Goal: Transaction & Acquisition: Purchase product/service

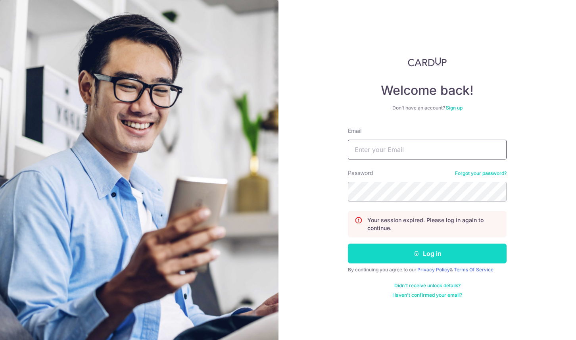
type input "[EMAIL_ADDRESS][DOMAIN_NAME]"
click at [384, 261] on button "Log in" at bounding box center [427, 253] width 159 height 20
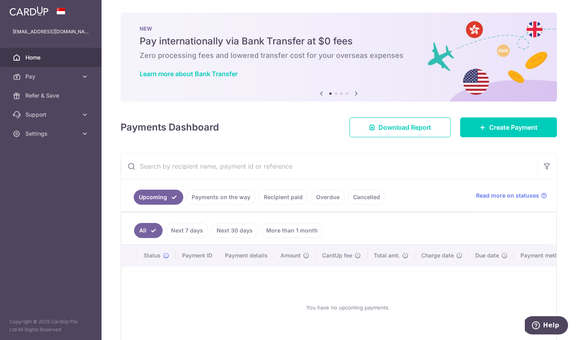
click at [210, 197] on link "Payments on the way" at bounding box center [220, 197] width 69 height 15
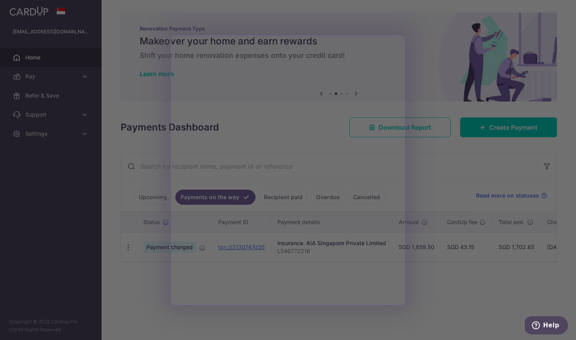
click at [427, 132] on div at bounding box center [291, 171] width 582 height 343
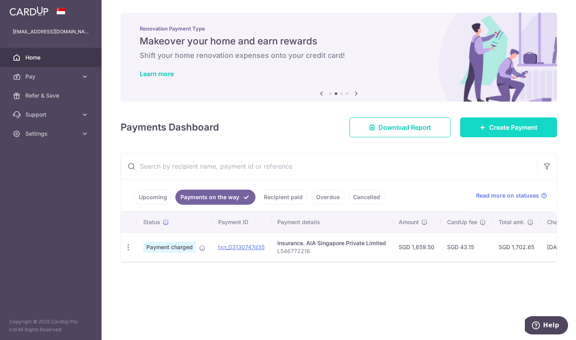
click at [468, 131] on link "Create Payment" at bounding box center [508, 127] width 97 height 20
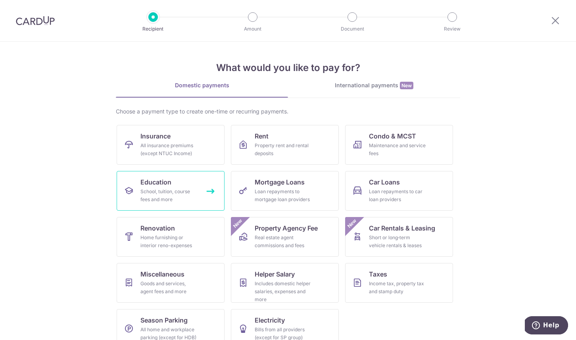
click at [172, 179] on link "Education School, tuition, course fees and more" at bounding box center [171, 191] width 108 height 40
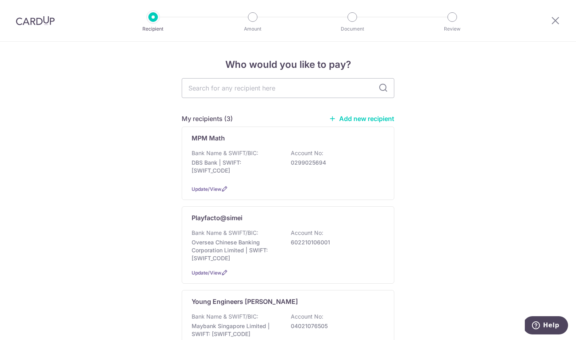
click at [361, 121] on link "Add new recipient" at bounding box center [361, 119] width 65 height 8
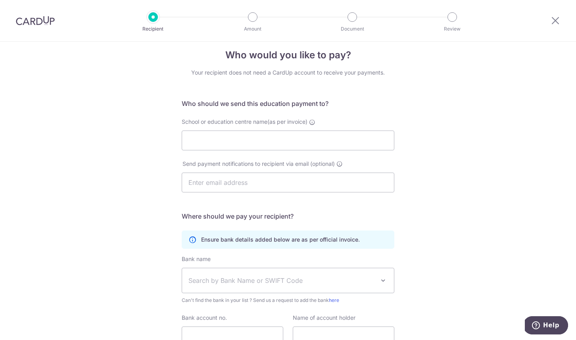
scroll to position [13, 0]
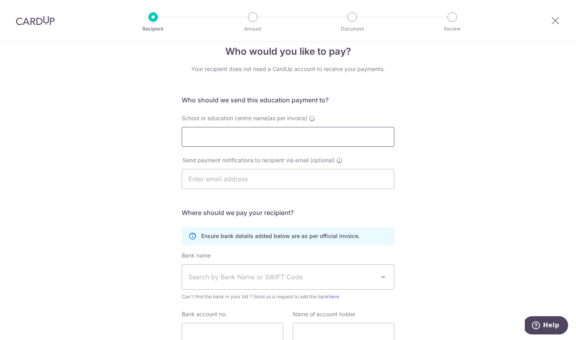
click at [305, 138] on input "School or education centre name(as per invoice)" at bounding box center [288, 137] width 213 height 20
click at [312, 98] on h5 "Who should we send this education payment to?" at bounding box center [288, 100] width 213 height 10
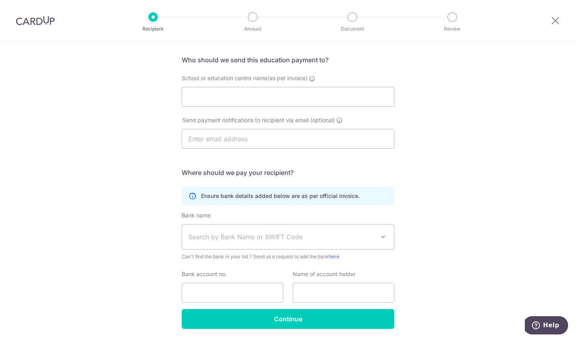
scroll to position [52, 0]
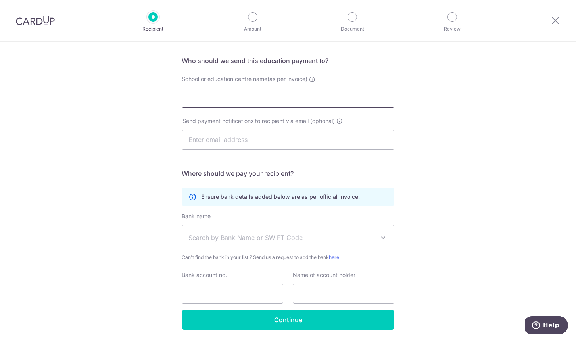
click at [293, 96] on input "School or education centre name(as per invoice)" at bounding box center [288, 98] width 213 height 20
type input "JJ Tutorial"
click at [266, 148] on input "text" at bounding box center [288, 140] width 213 height 20
click at [270, 144] on input "text" at bounding box center [288, 140] width 213 height 20
click at [278, 120] on span "Send payment notifications to recipient via email (optional)" at bounding box center [258, 121] width 152 height 8
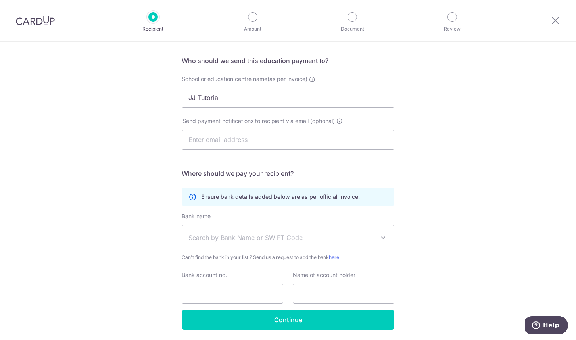
scroll to position [79, 0]
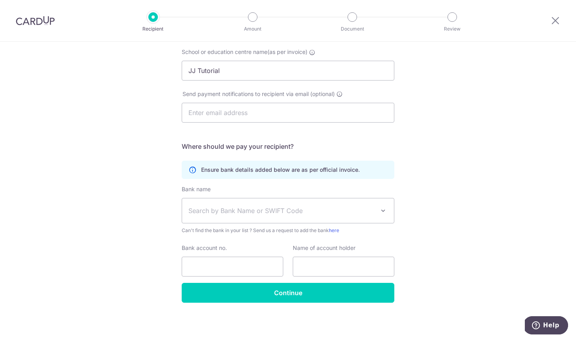
click at [252, 209] on span "Search by Bank Name or SWIFT Code" at bounding box center [281, 211] width 186 height 10
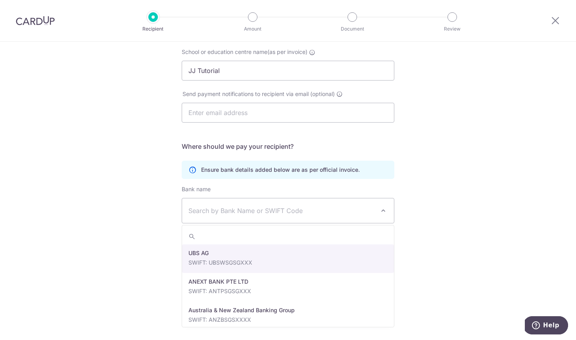
click at [168, 261] on div "Who would you like to pay? Your recipient does not need a CardUp account to rec…" at bounding box center [288, 150] width 576 height 377
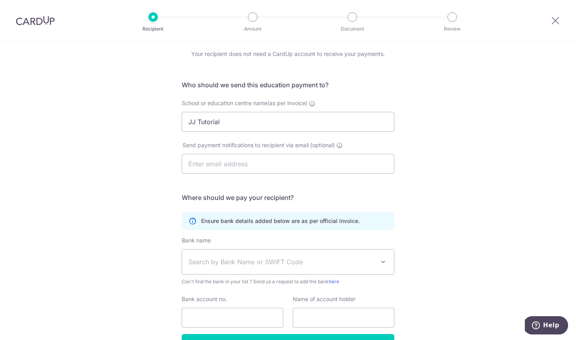
scroll to position [0, 0]
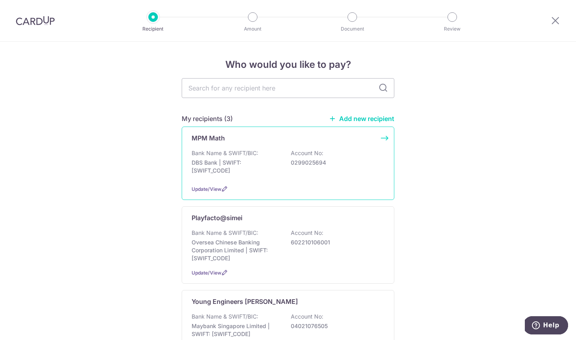
click at [362, 154] on div "Bank Name & SWIFT/BIC: DBS Bank | SWIFT: DBSSSGSGXXX Account No: 0299025694" at bounding box center [288, 163] width 193 height 29
click at [203, 186] on span "Update/View" at bounding box center [207, 189] width 30 height 6
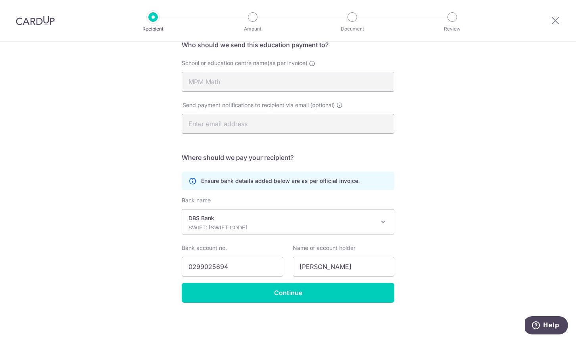
scroll to position [68, 0]
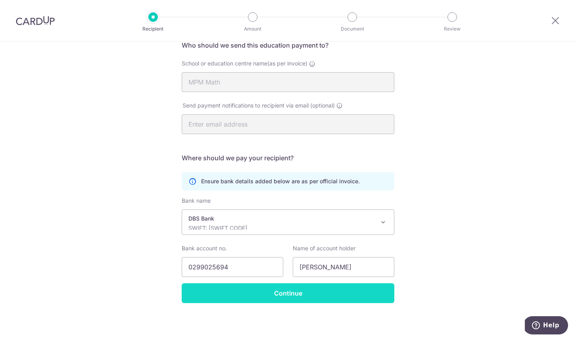
click at [244, 299] on input "Continue" at bounding box center [288, 293] width 213 height 20
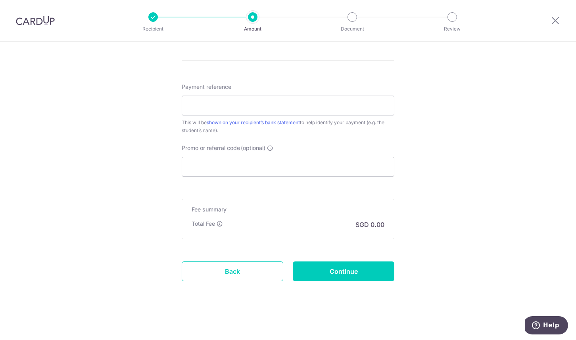
scroll to position [419, 0]
